Goal: Information Seeking & Learning: Stay updated

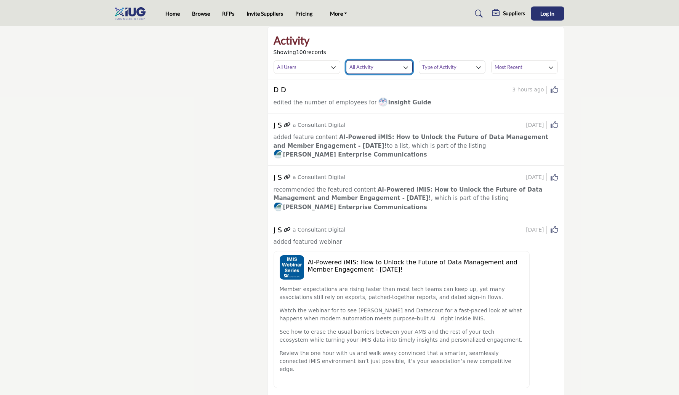
click at [354, 65] on h3 "All Activity" at bounding box center [361, 67] width 24 height 7
click at [370, 139] on span "Featured Content" at bounding box center [376, 136] width 60 height 11
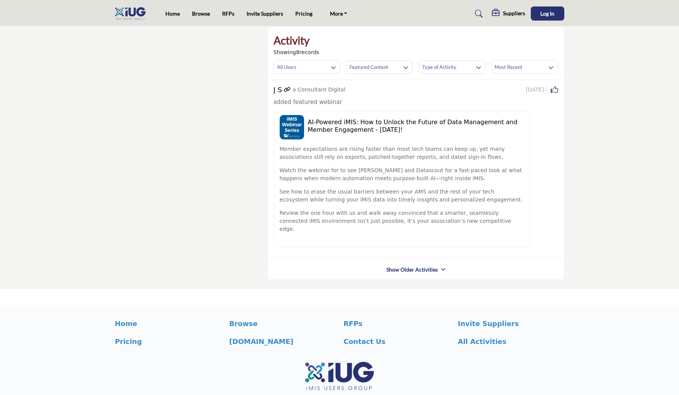
click at [400, 266] on link "Show Older Activities" at bounding box center [411, 270] width 51 height 8
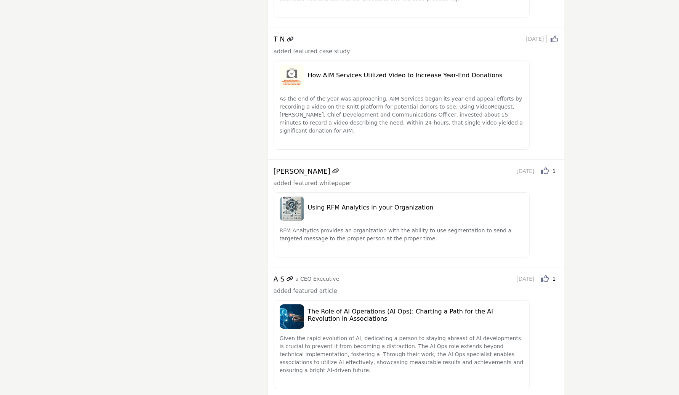
scroll to position [819, 0]
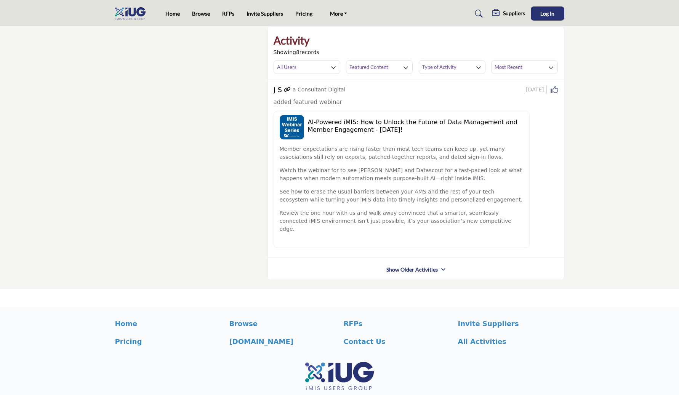
click at [412, 266] on link "Show Older Activities" at bounding box center [411, 270] width 51 height 8
